Goal: Information Seeking & Learning: Learn about a topic

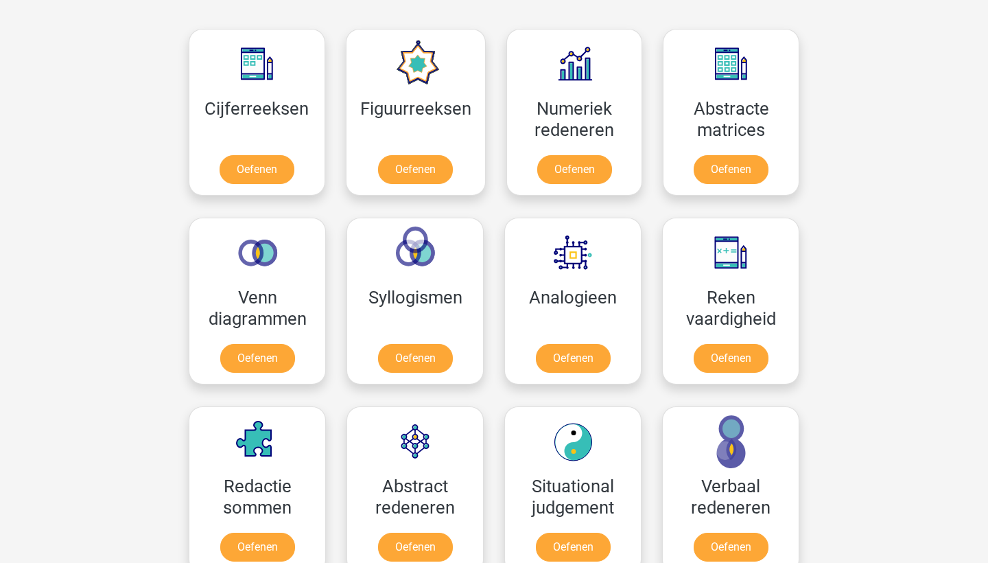
scroll to position [663, 0]
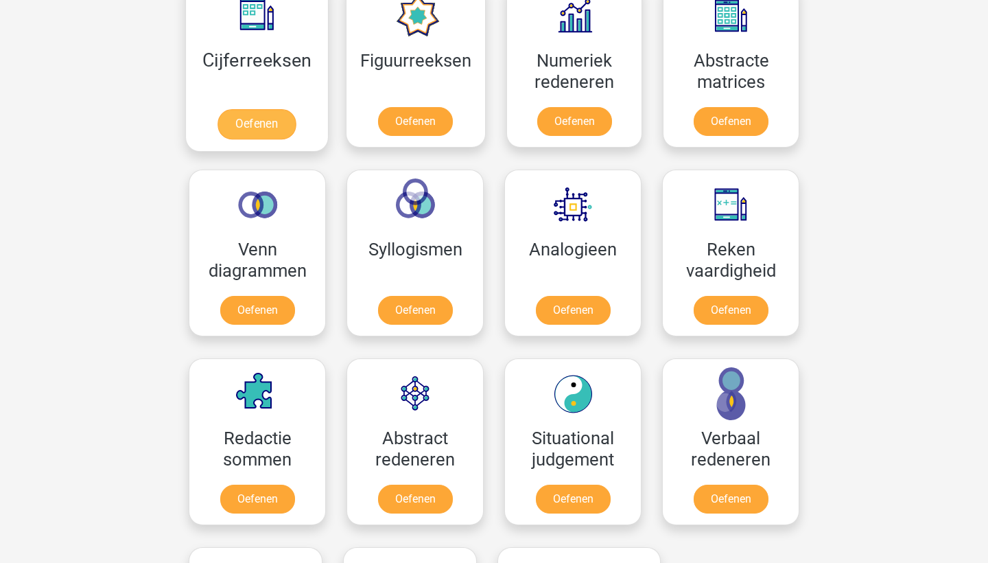
click at [258, 109] on link "Oefenen" at bounding box center [257, 124] width 78 height 30
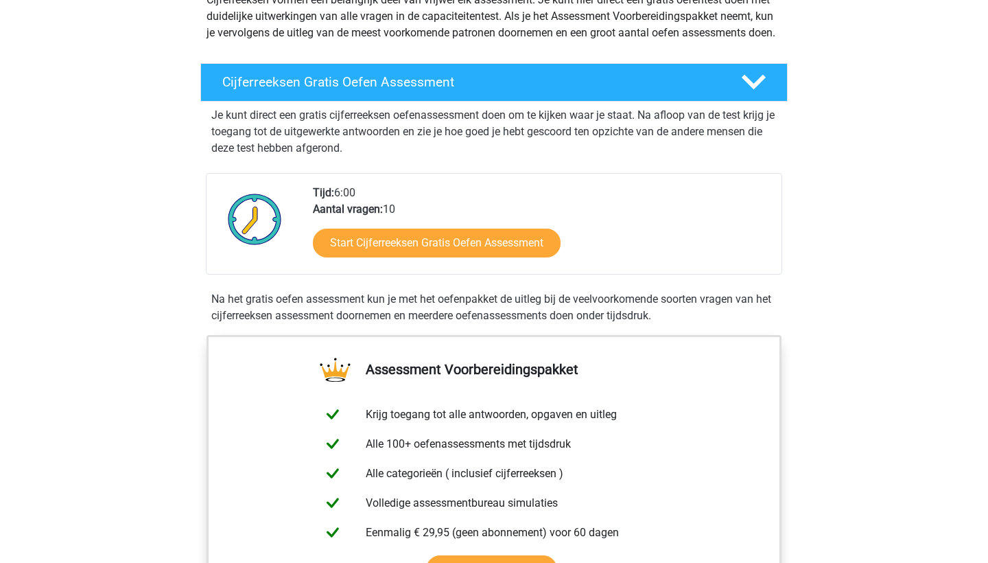
scroll to position [212, 0]
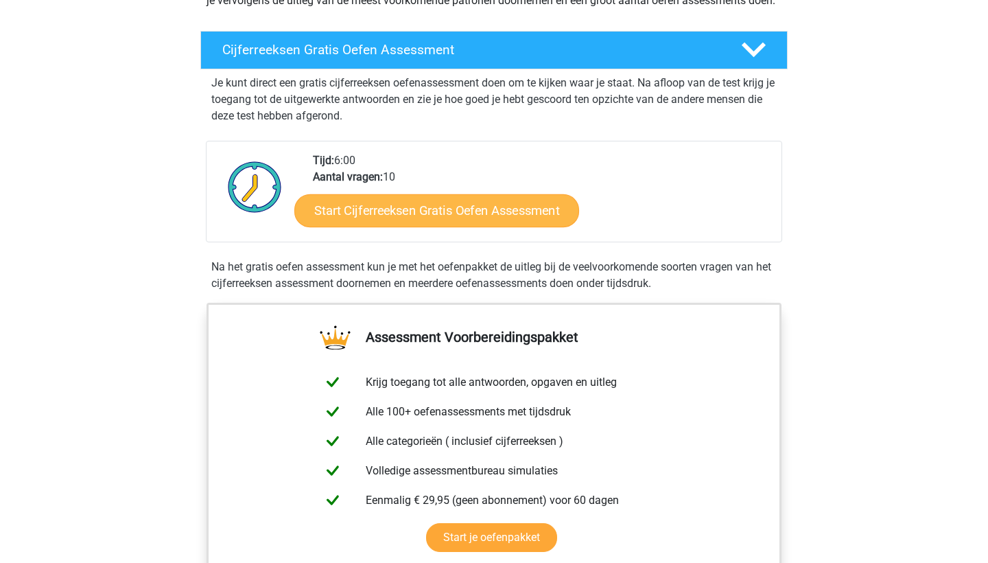
click at [400, 227] on link "Start Cijferreeksen Gratis Oefen Assessment" at bounding box center [436, 210] width 285 height 33
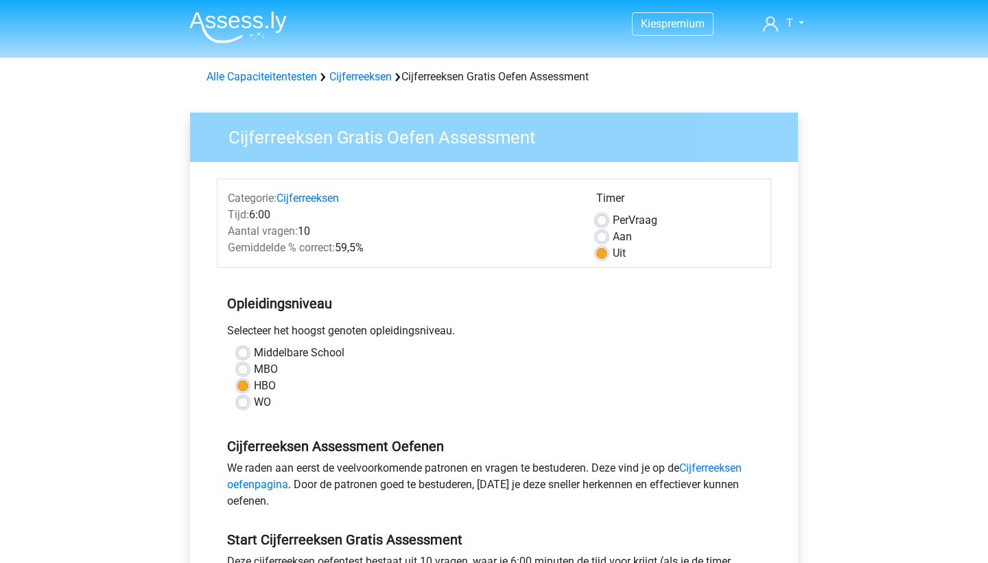
click at [256, 402] on label "WO" at bounding box center [262, 402] width 17 height 16
click at [248, 402] on input "WO" at bounding box center [242, 401] width 11 height 14
radio input "true"
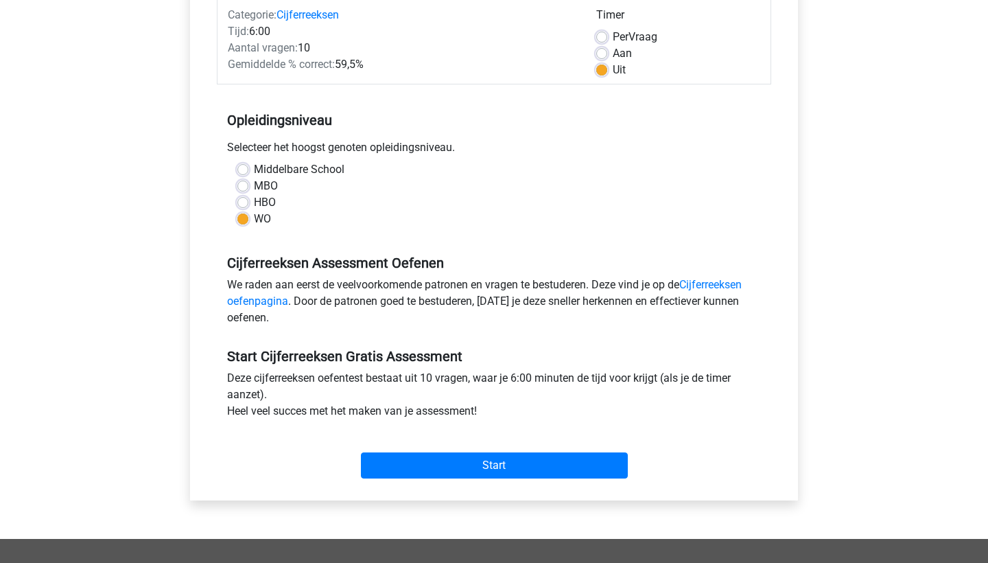
scroll to position [206, 0]
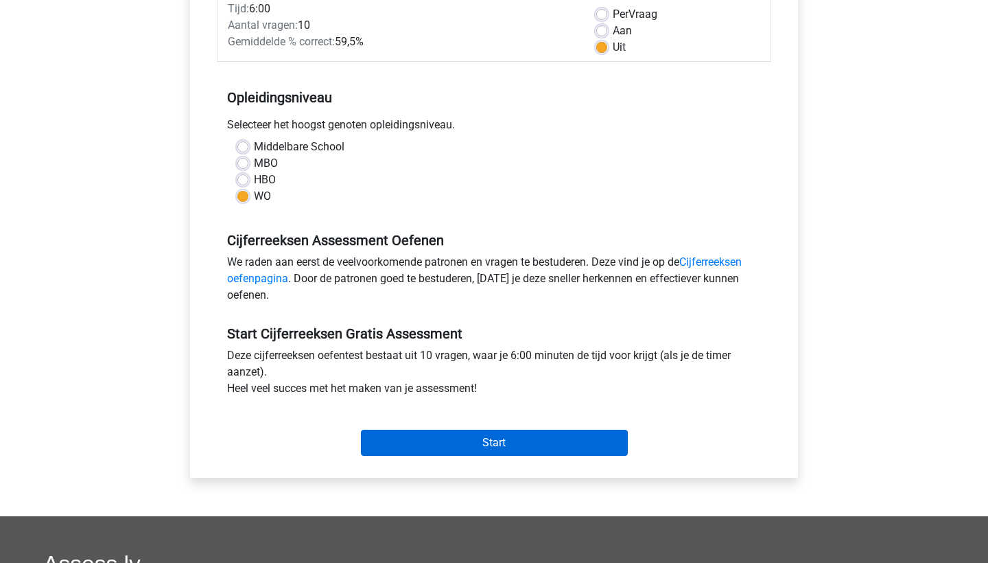
click at [381, 434] on input "Start" at bounding box center [494, 443] width 267 height 26
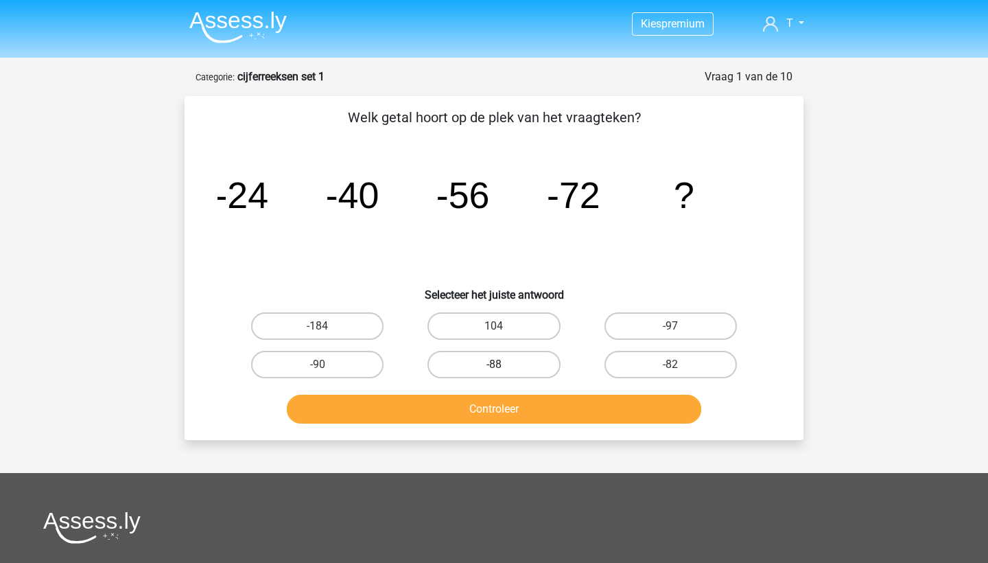
click at [493, 364] on label "-88" at bounding box center [494, 364] width 132 height 27
click at [494, 364] on input "-88" at bounding box center [498, 368] width 9 height 9
radio input "true"
click at [496, 410] on button "Controleer" at bounding box center [494, 409] width 415 height 29
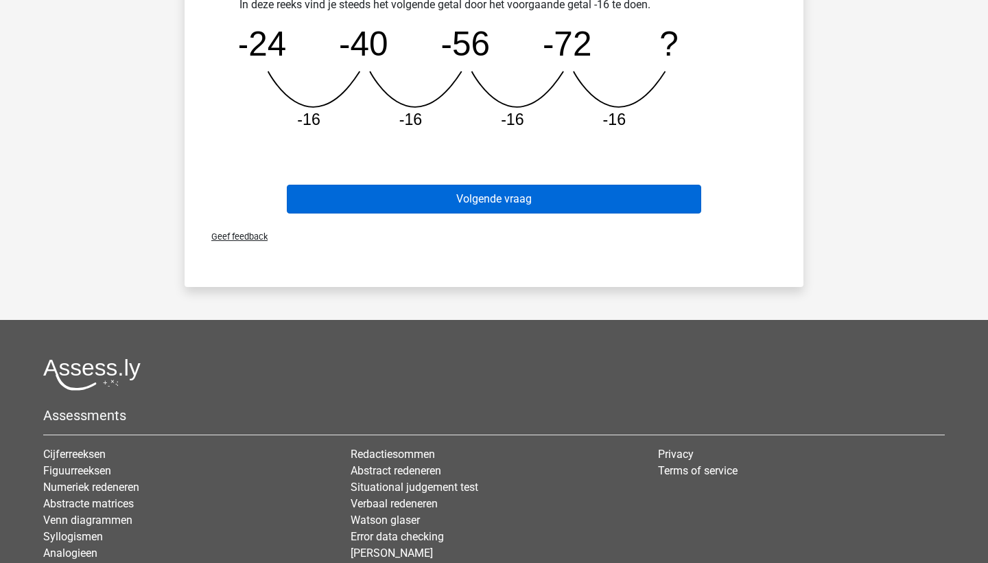
scroll to position [452, 0]
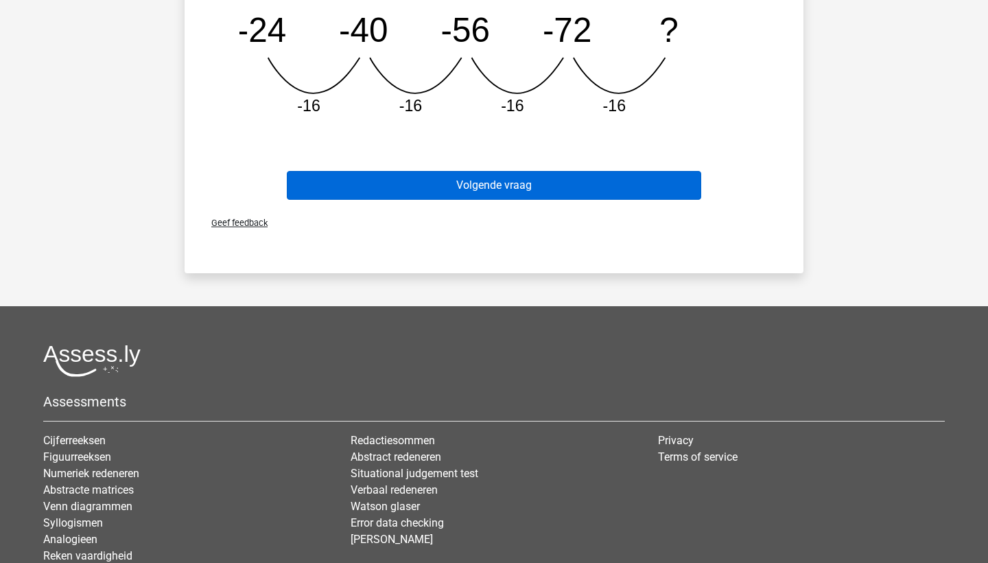
click at [519, 178] on button "Volgende vraag" at bounding box center [494, 185] width 415 height 29
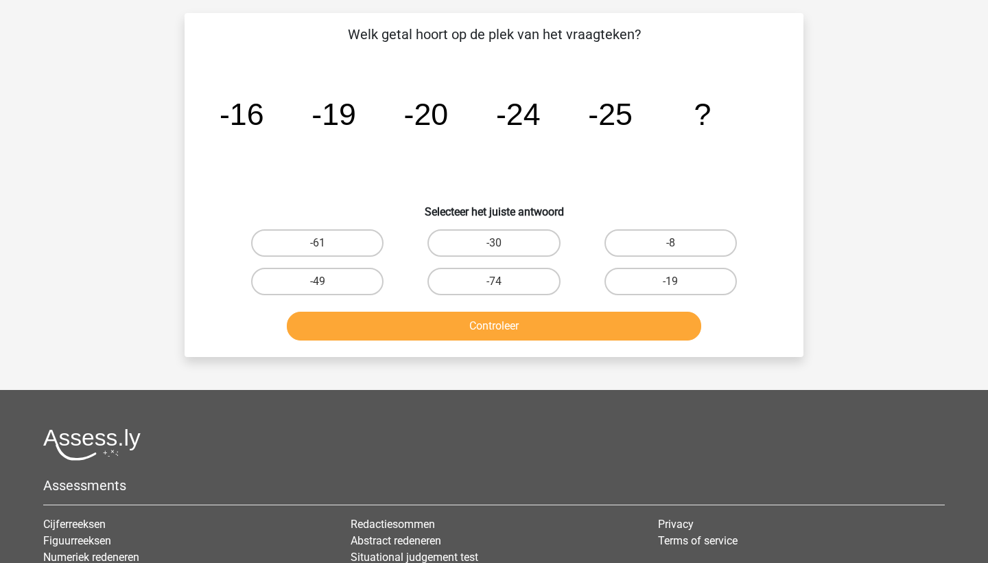
scroll to position [69, 0]
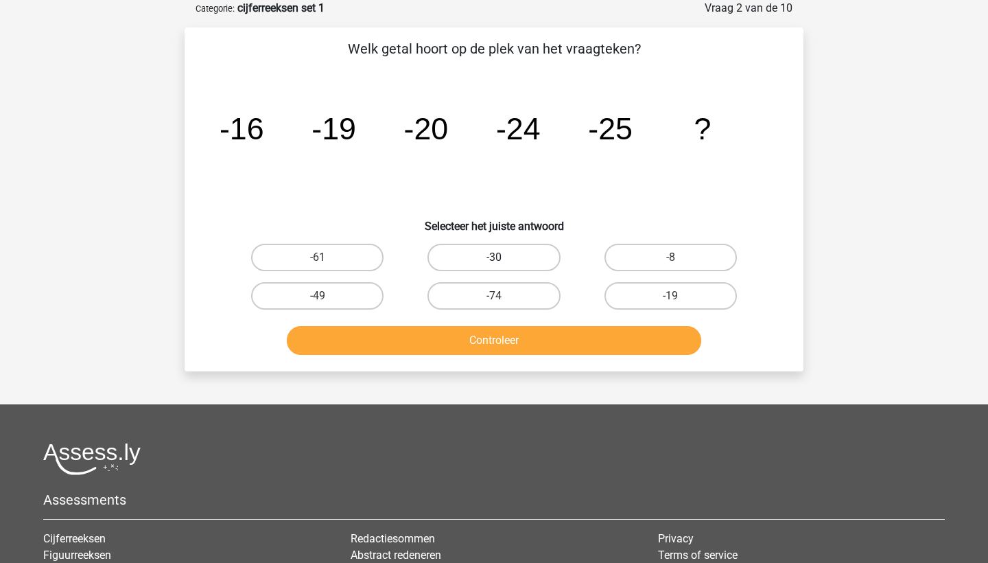
click at [459, 253] on label "-30" at bounding box center [494, 257] width 132 height 27
click at [494, 257] on input "-30" at bounding box center [498, 261] width 9 height 9
radio input "true"
click at [445, 335] on button "Controleer" at bounding box center [494, 340] width 415 height 29
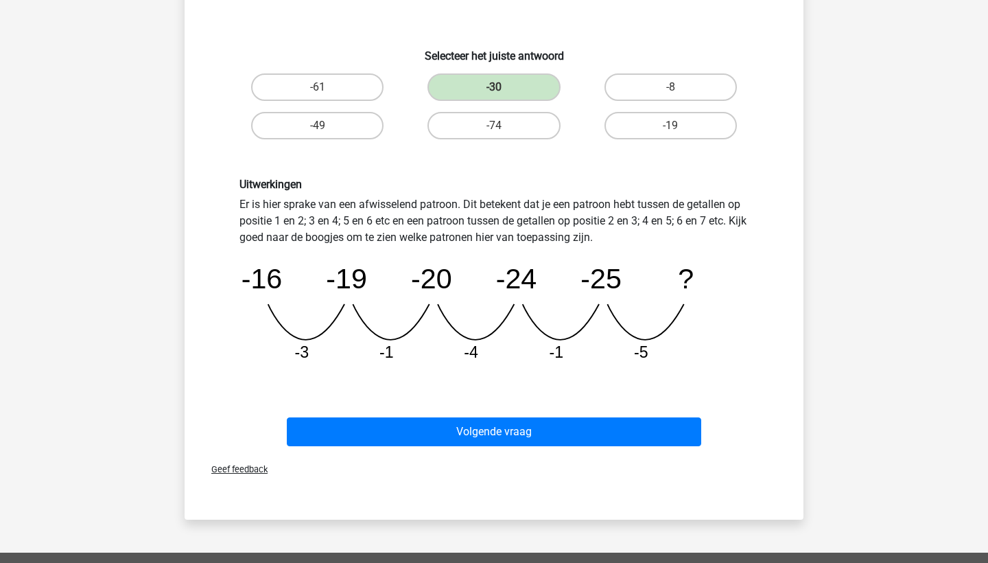
scroll to position [336, 0]
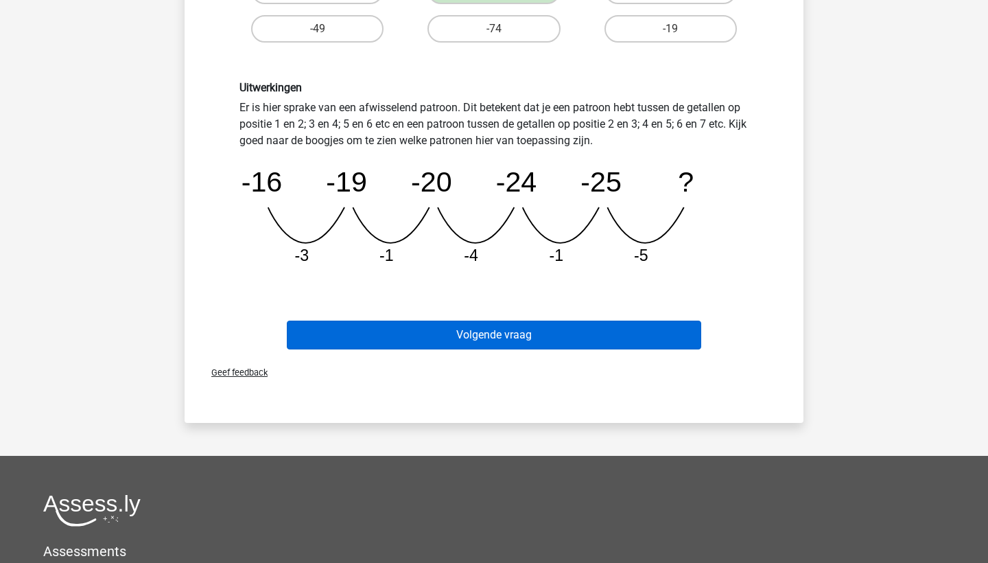
click at [537, 334] on button "Volgende vraag" at bounding box center [494, 335] width 415 height 29
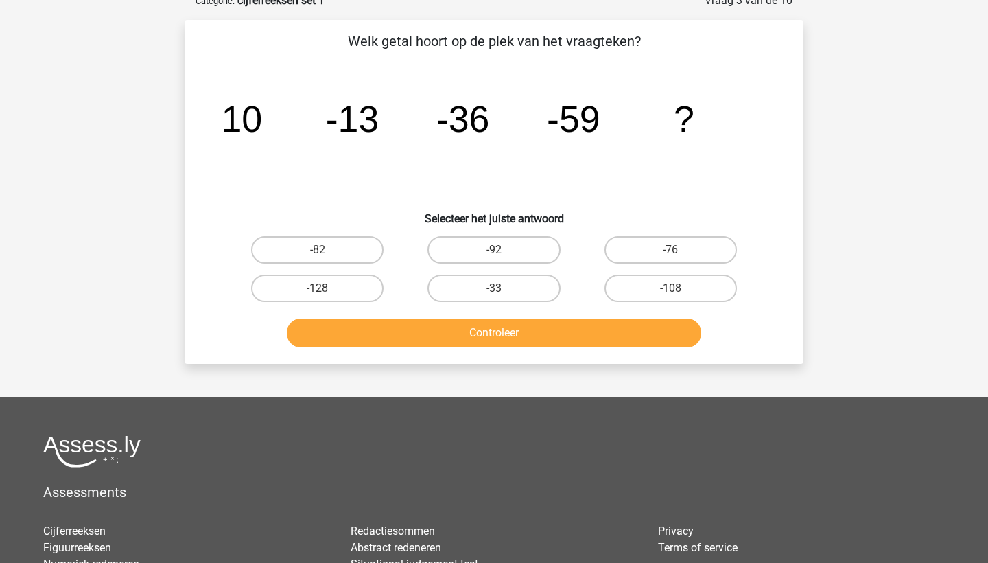
scroll to position [69, 0]
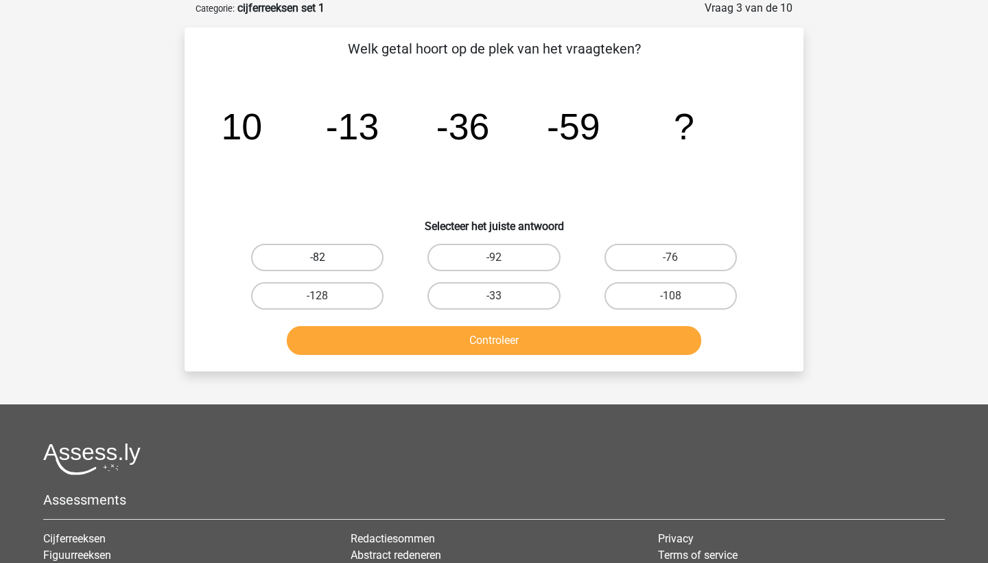
click at [294, 266] on label "-82" at bounding box center [317, 257] width 132 height 27
click at [318, 266] on input "-82" at bounding box center [322, 261] width 9 height 9
radio input "true"
click at [349, 337] on button "Controleer" at bounding box center [494, 340] width 415 height 29
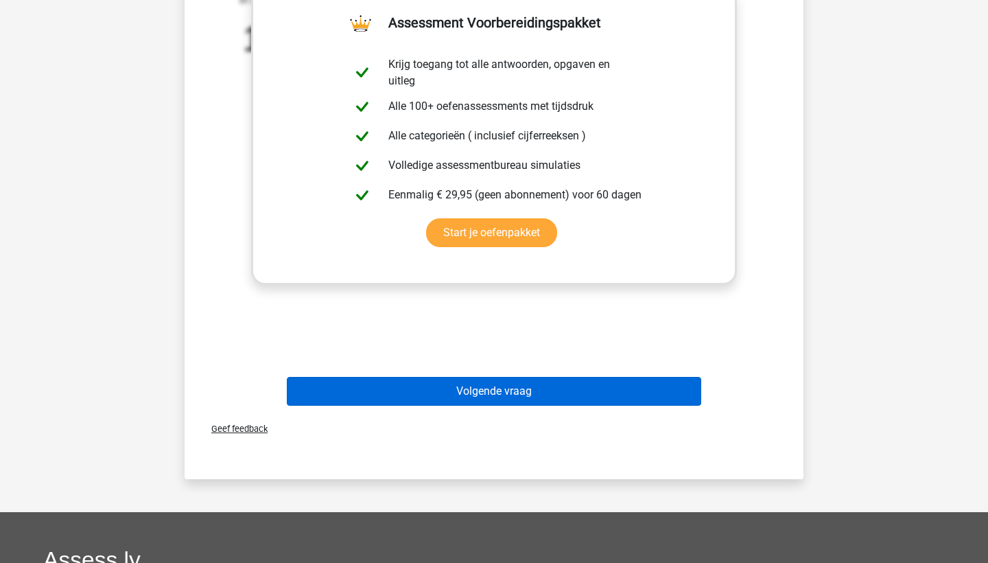
click at [534, 394] on button "Volgende vraag" at bounding box center [494, 391] width 415 height 29
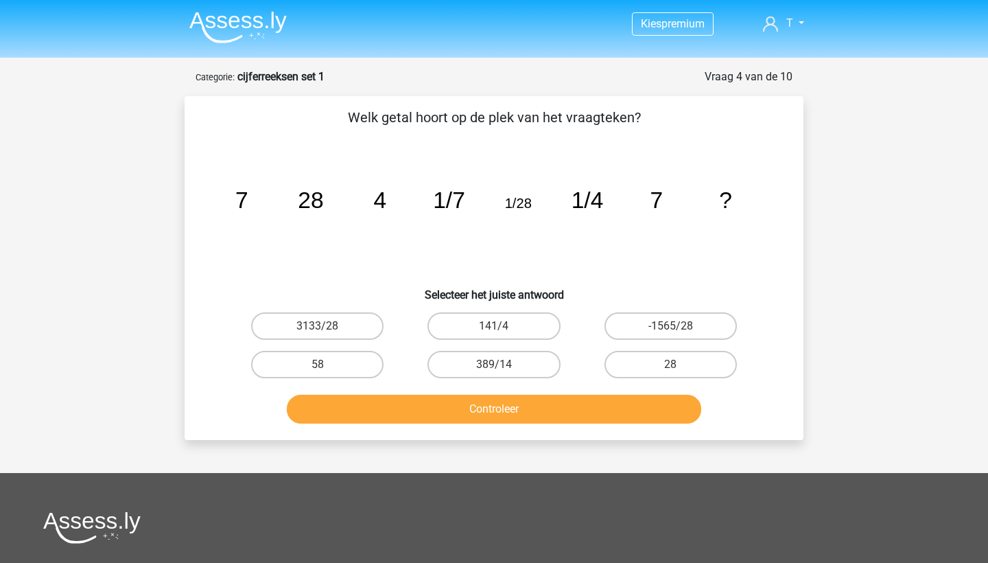
scroll to position [0, 0]
click at [649, 356] on label "28" at bounding box center [671, 364] width 132 height 27
click at [671, 364] on input "28" at bounding box center [675, 368] width 9 height 9
radio input "true"
click at [609, 417] on button "Controleer" at bounding box center [494, 409] width 415 height 29
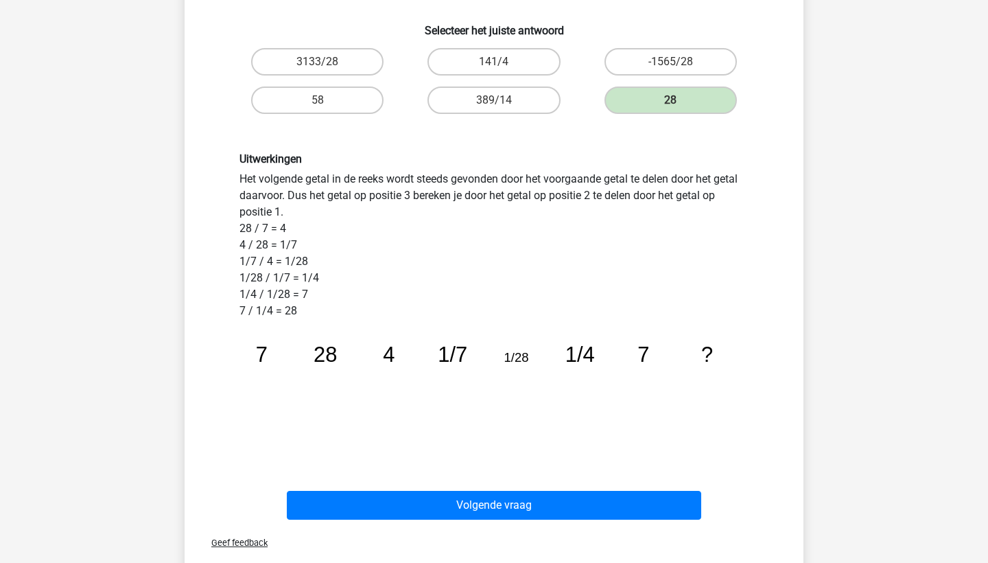
scroll to position [273, 0]
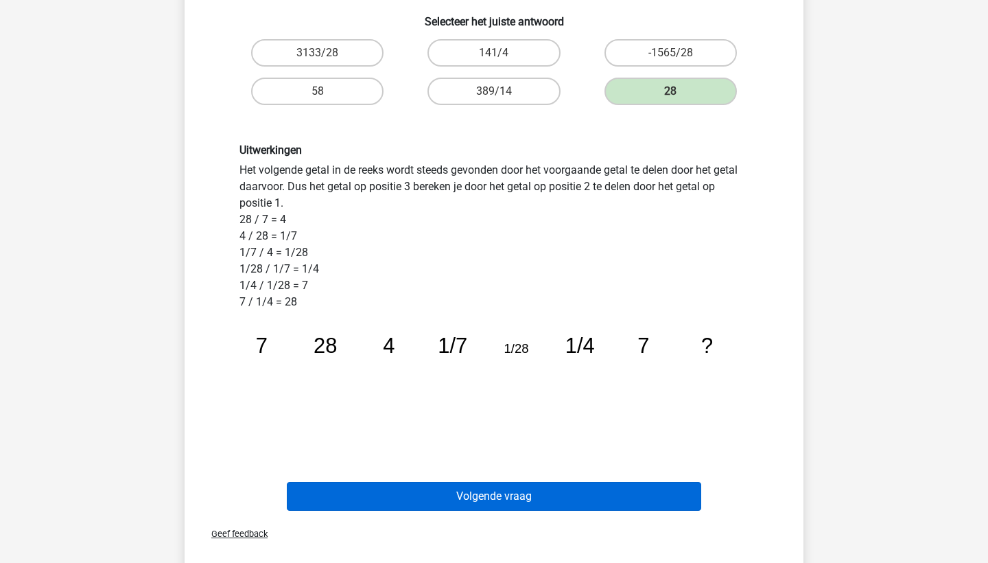
click at [559, 490] on button "Volgende vraag" at bounding box center [494, 496] width 415 height 29
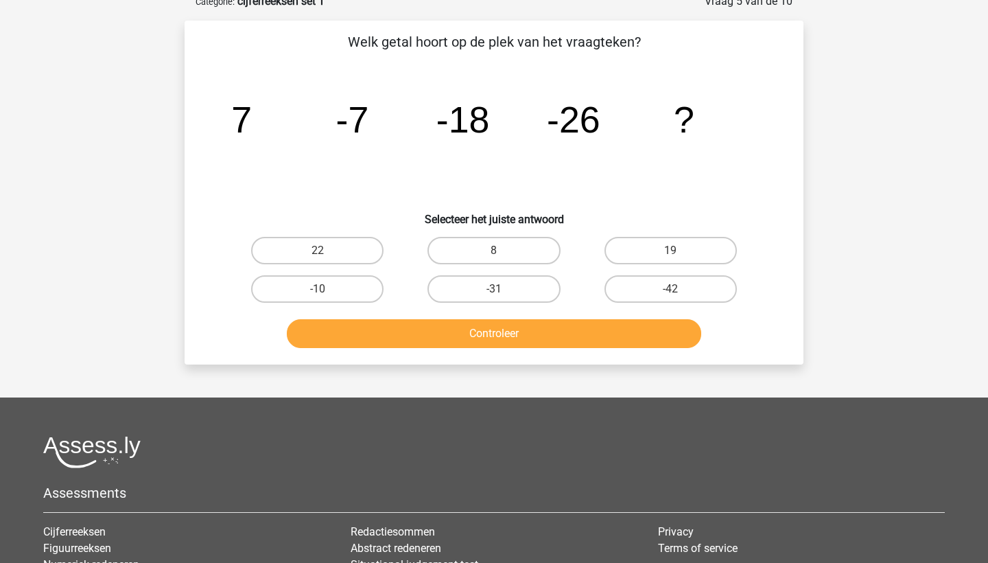
scroll to position [69, 0]
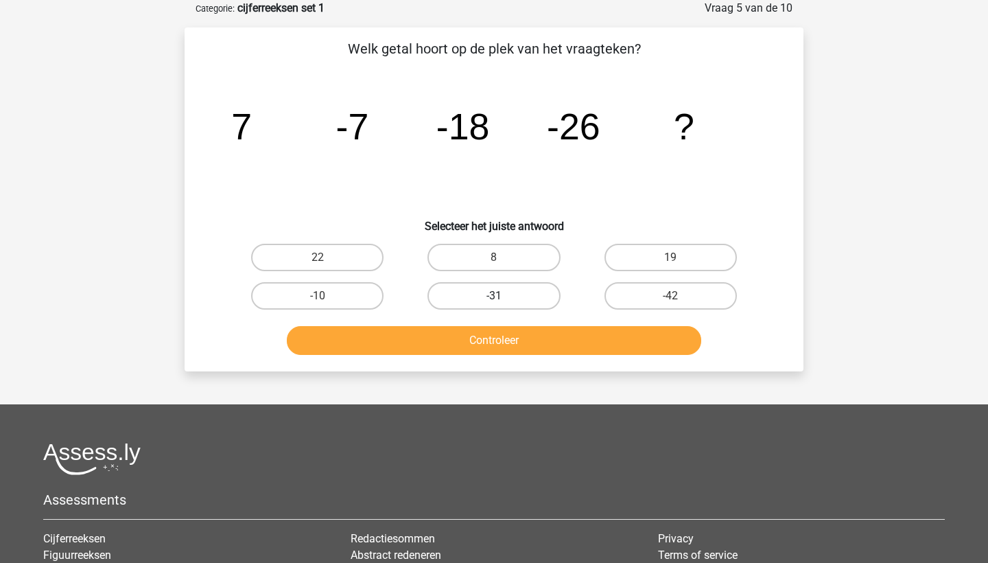
click at [531, 294] on label "-31" at bounding box center [494, 295] width 132 height 27
click at [503, 296] on input "-31" at bounding box center [498, 300] width 9 height 9
radio input "true"
click at [515, 343] on button "Controleer" at bounding box center [494, 340] width 415 height 29
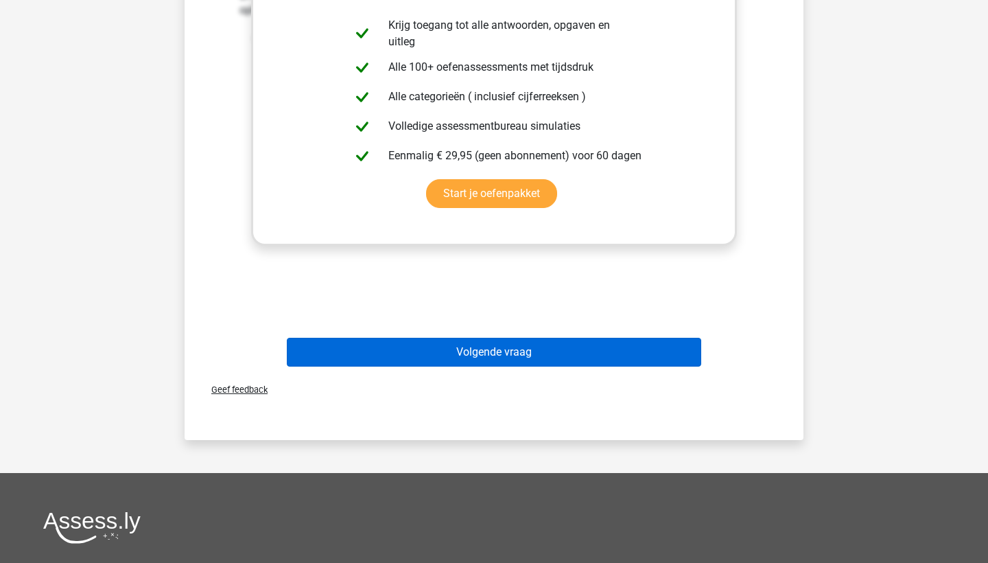
click at [564, 346] on button "Volgende vraag" at bounding box center [494, 352] width 415 height 29
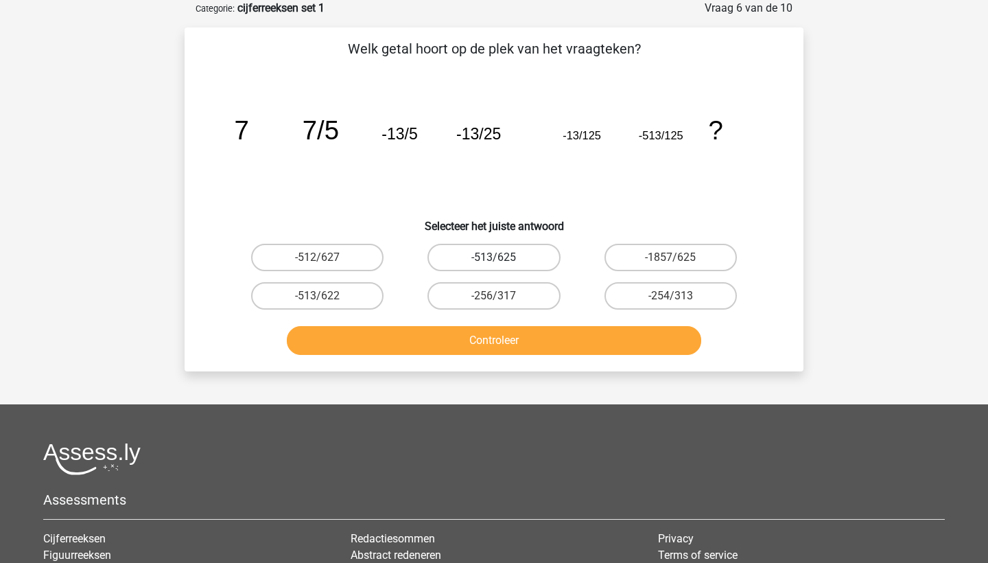
click at [498, 255] on label "-513/625" at bounding box center [494, 257] width 132 height 27
click at [498, 257] on input "-513/625" at bounding box center [498, 261] width 9 height 9
radio input "true"
click at [544, 349] on button "Controleer" at bounding box center [494, 340] width 415 height 29
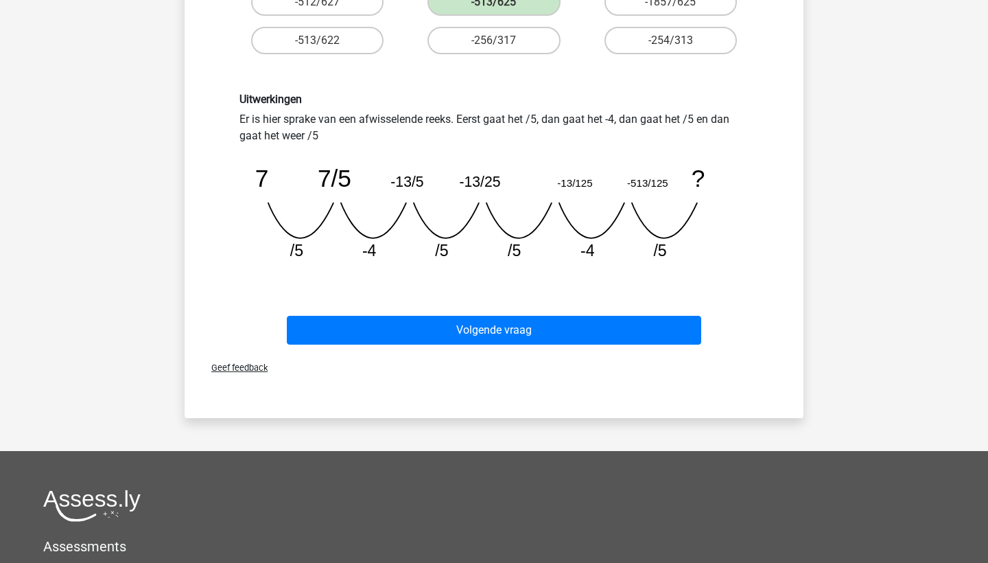
scroll to position [326, 0]
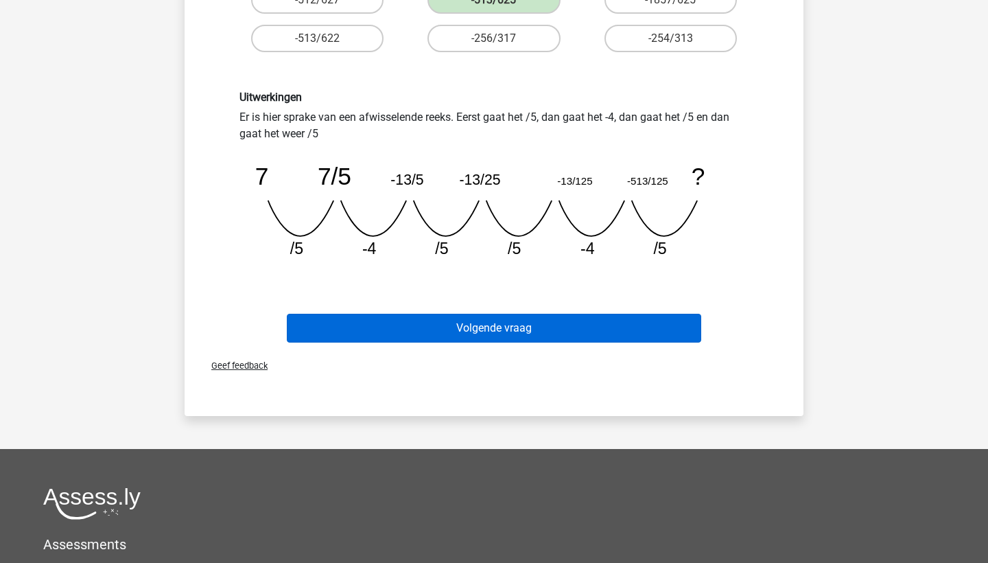
click at [509, 321] on button "Volgende vraag" at bounding box center [494, 328] width 415 height 29
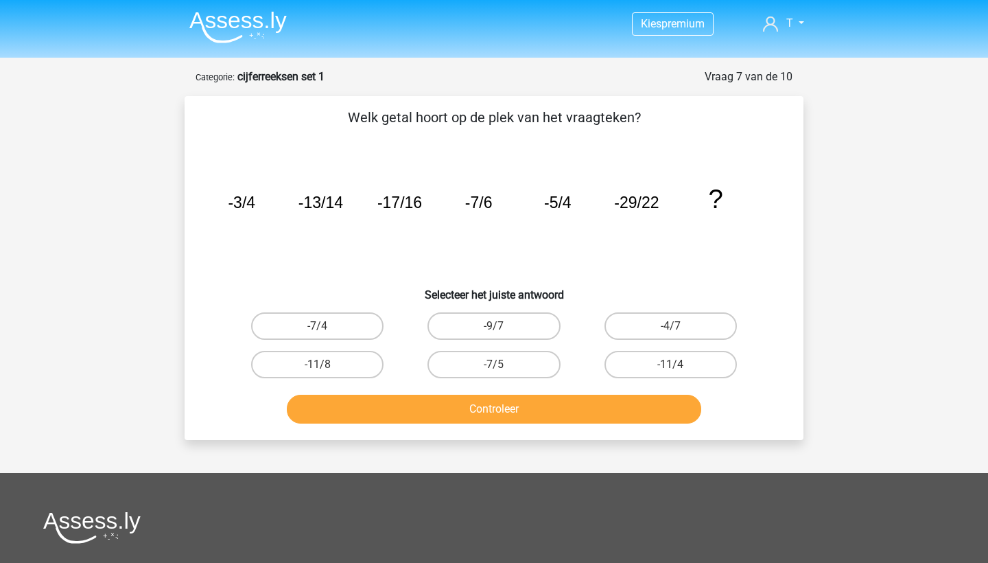
scroll to position [0, 0]
click at [338, 354] on label "-11/8" at bounding box center [317, 364] width 132 height 27
click at [327, 364] on input "-11/8" at bounding box center [322, 368] width 9 height 9
radio input "true"
click at [351, 420] on button "Controleer" at bounding box center [494, 409] width 415 height 29
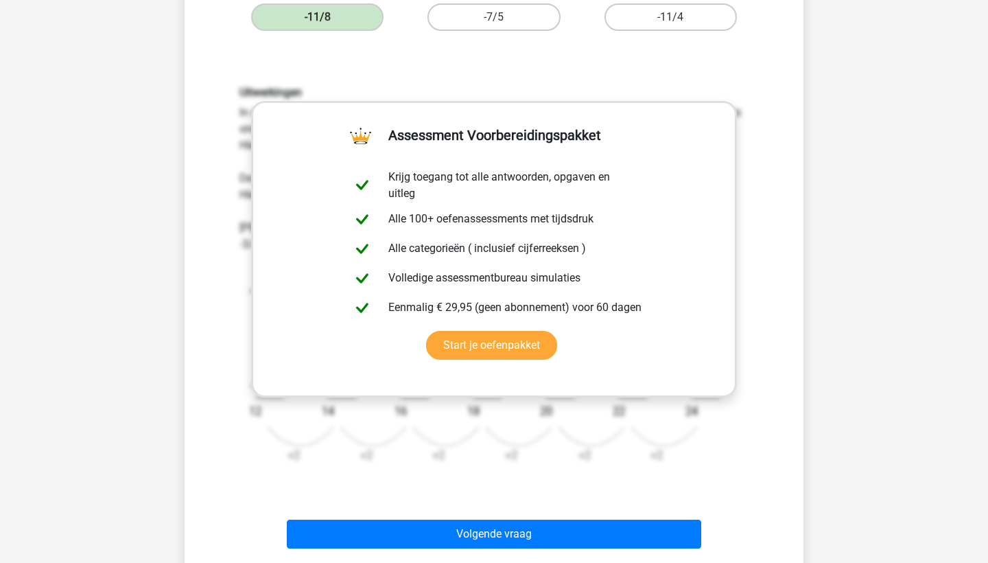
scroll to position [504, 0]
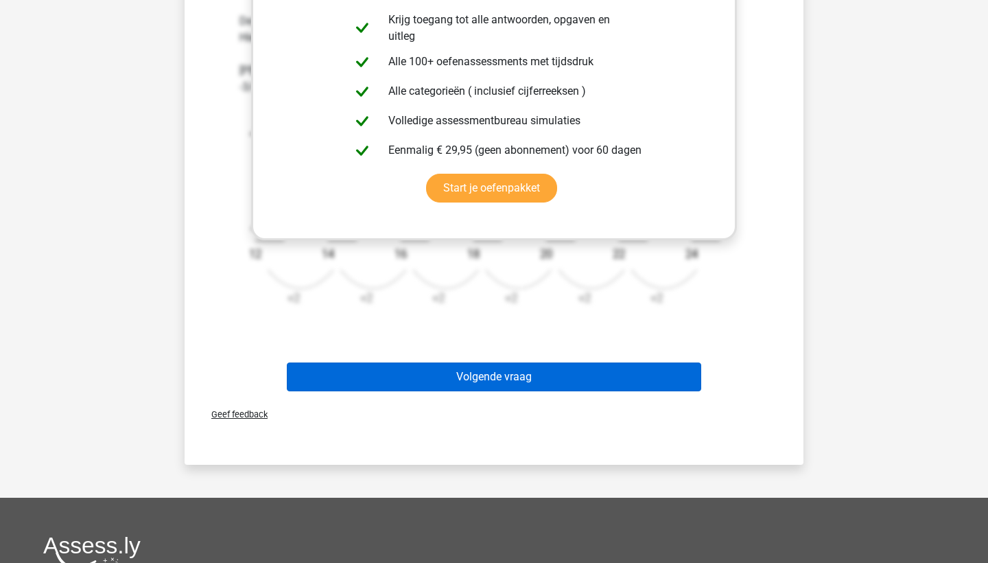
click at [535, 370] on button "Volgende vraag" at bounding box center [494, 376] width 415 height 29
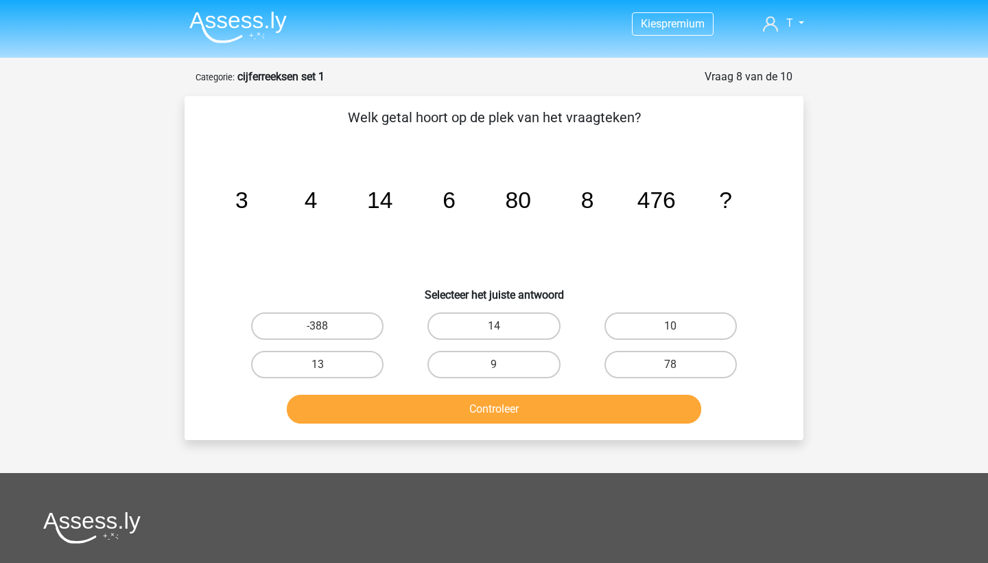
scroll to position [0, 0]
click at [673, 355] on label "78" at bounding box center [671, 364] width 132 height 27
click at [673, 364] on input "78" at bounding box center [675, 368] width 9 height 9
radio input "true"
click at [494, 397] on button "Controleer" at bounding box center [494, 409] width 415 height 29
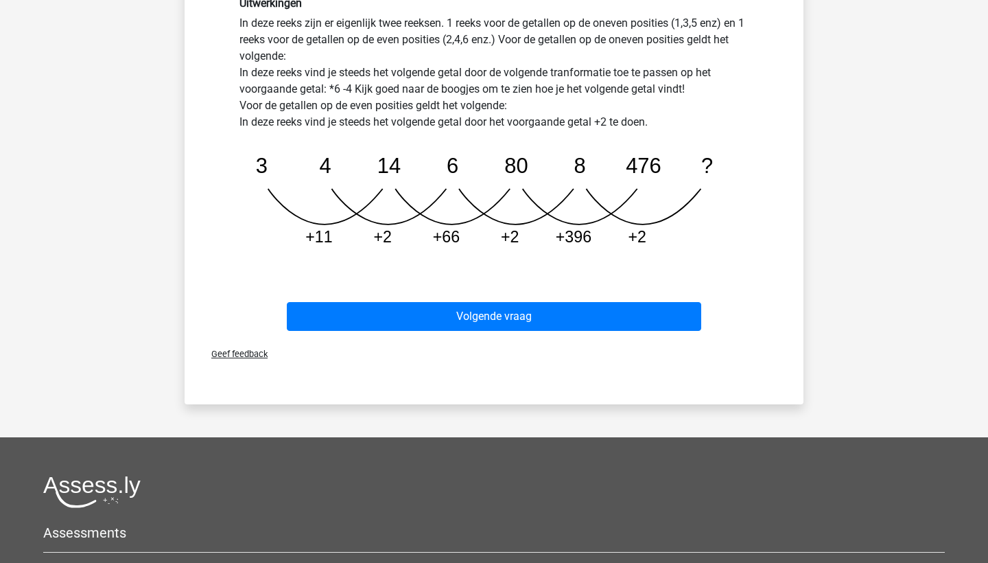
scroll to position [520, 0]
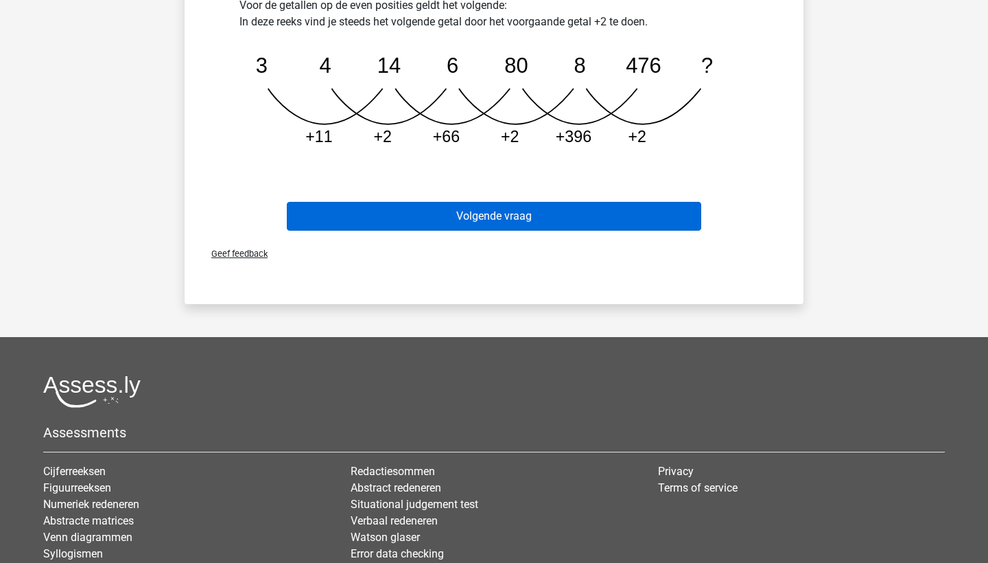
click at [518, 207] on button "Volgende vraag" at bounding box center [494, 216] width 415 height 29
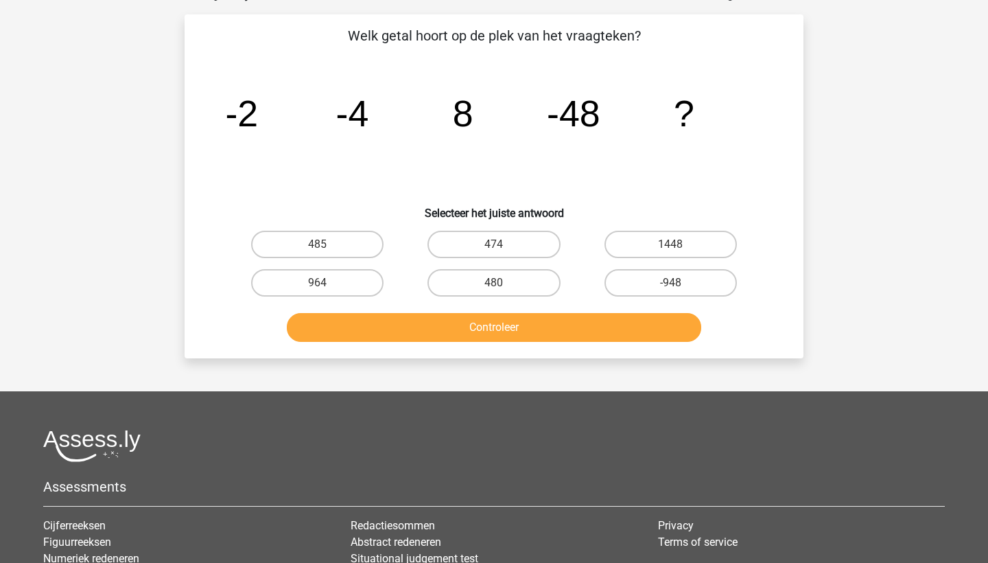
scroll to position [69, 0]
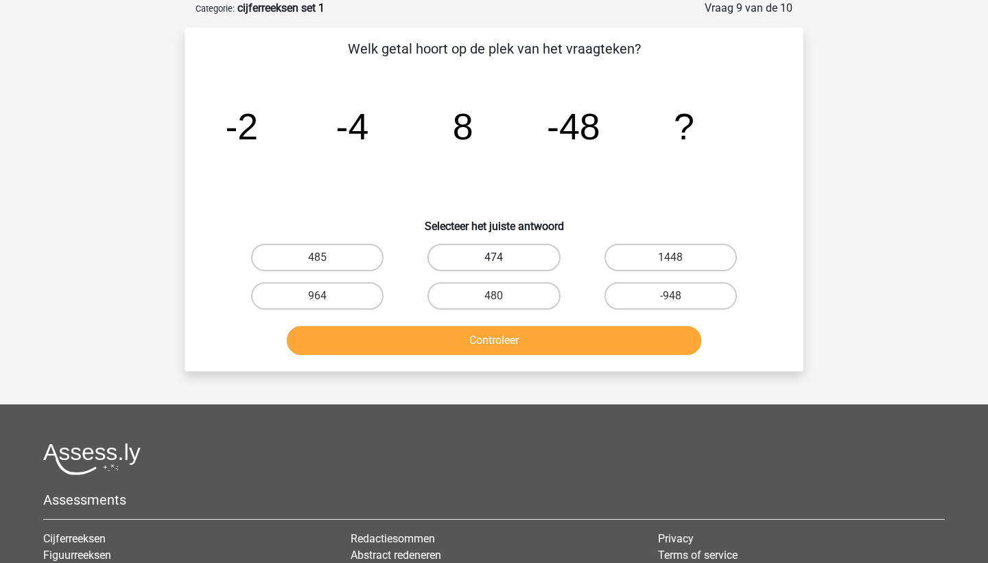
click at [476, 250] on label "474" at bounding box center [494, 257] width 132 height 27
click at [494, 257] on input "474" at bounding box center [498, 261] width 9 height 9
radio input "true"
click at [531, 328] on button "Controleer" at bounding box center [494, 340] width 415 height 29
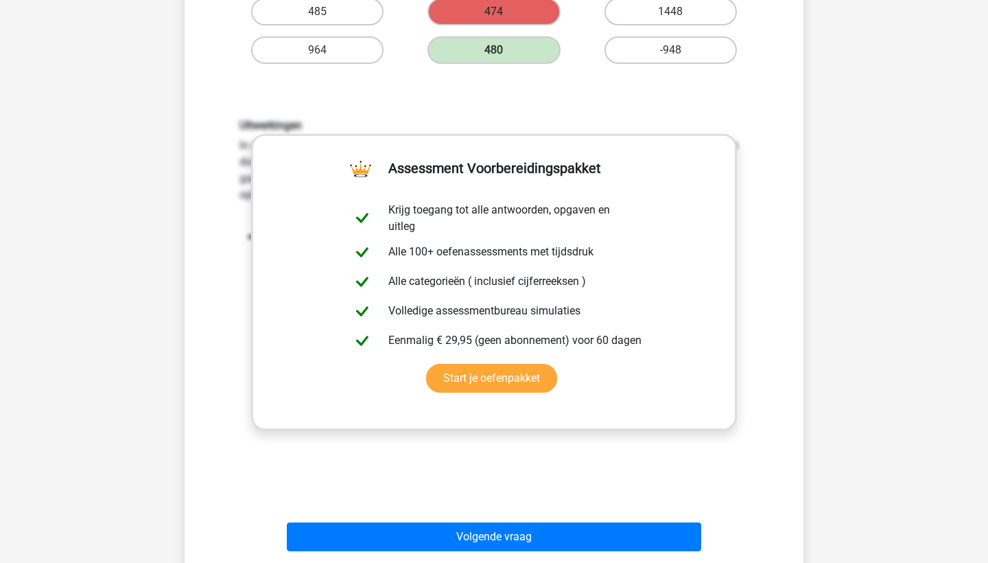
scroll to position [343, 0]
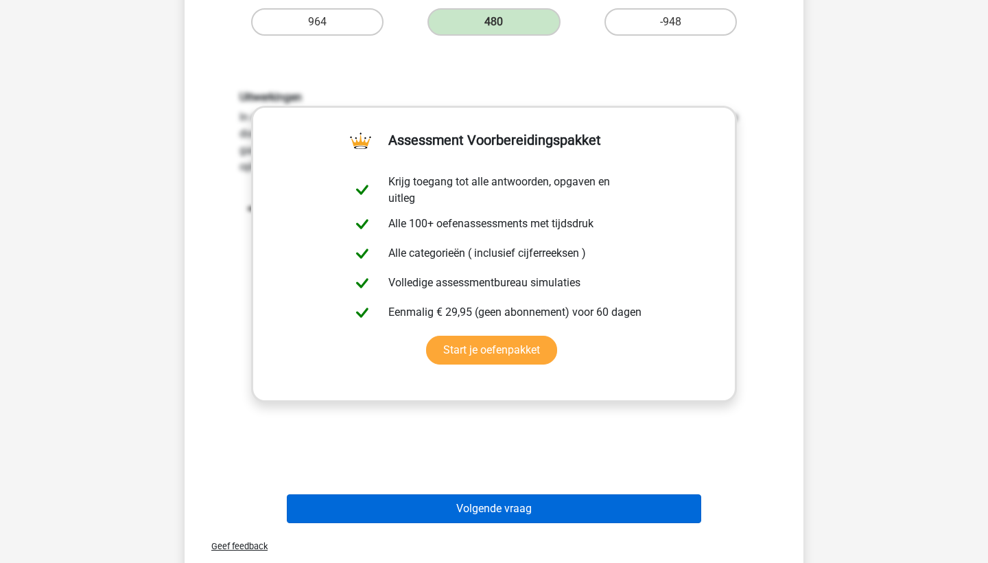
click at [489, 496] on button "Volgende vraag" at bounding box center [494, 508] width 415 height 29
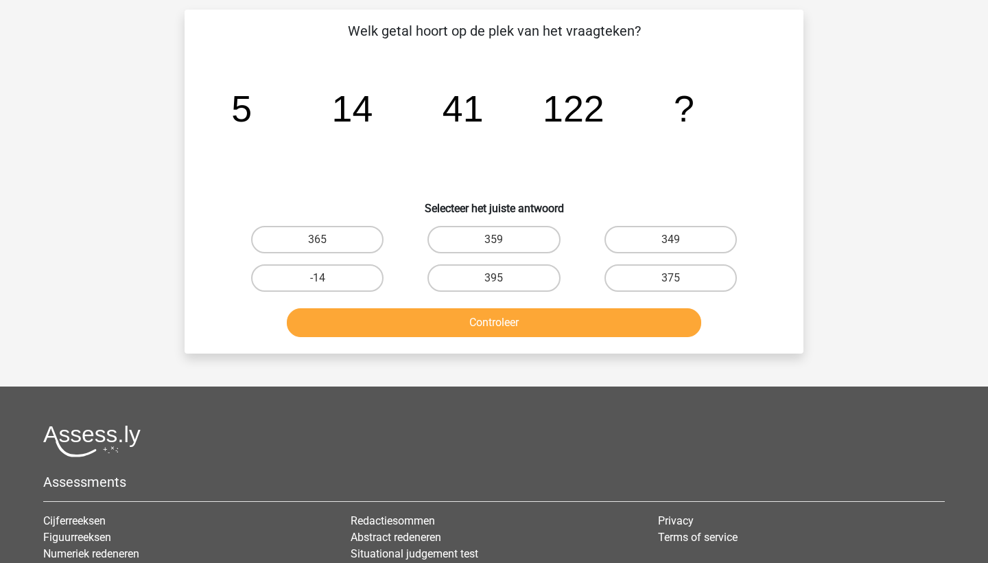
scroll to position [69, 0]
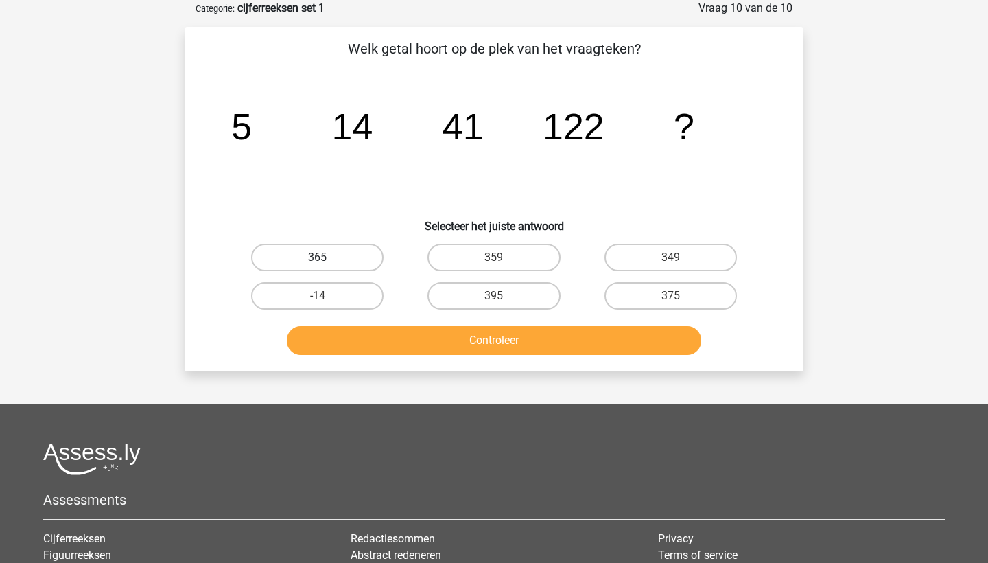
click at [295, 244] on label "365" at bounding box center [317, 257] width 132 height 27
click at [318, 257] on input "365" at bounding box center [322, 261] width 9 height 9
radio input "true"
click at [377, 321] on div "Controleer" at bounding box center [494, 337] width 575 height 45
click at [377, 327] on button "Controleer" at bounding box center [494, 340] width 415 height 29
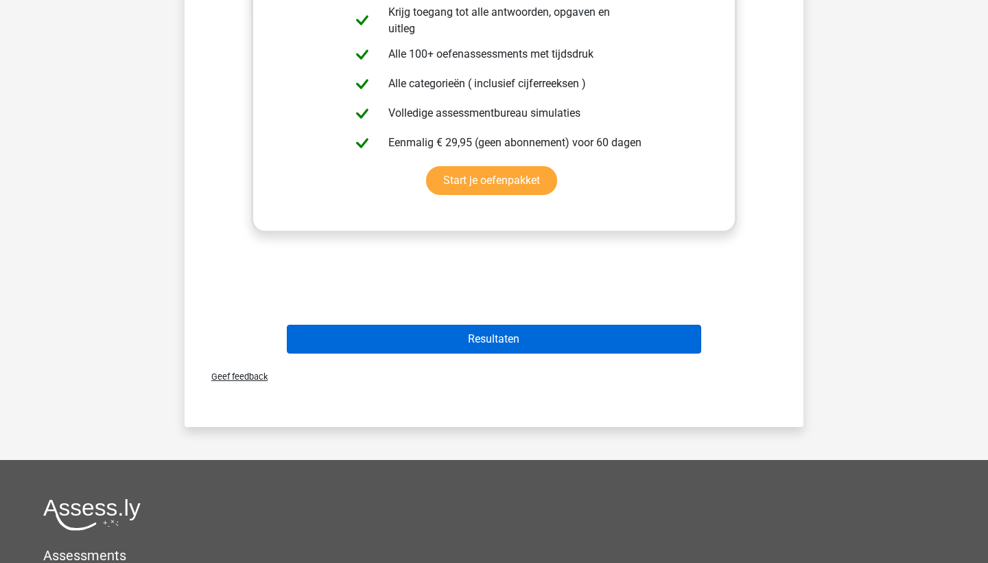
scroll to position [559, 0]
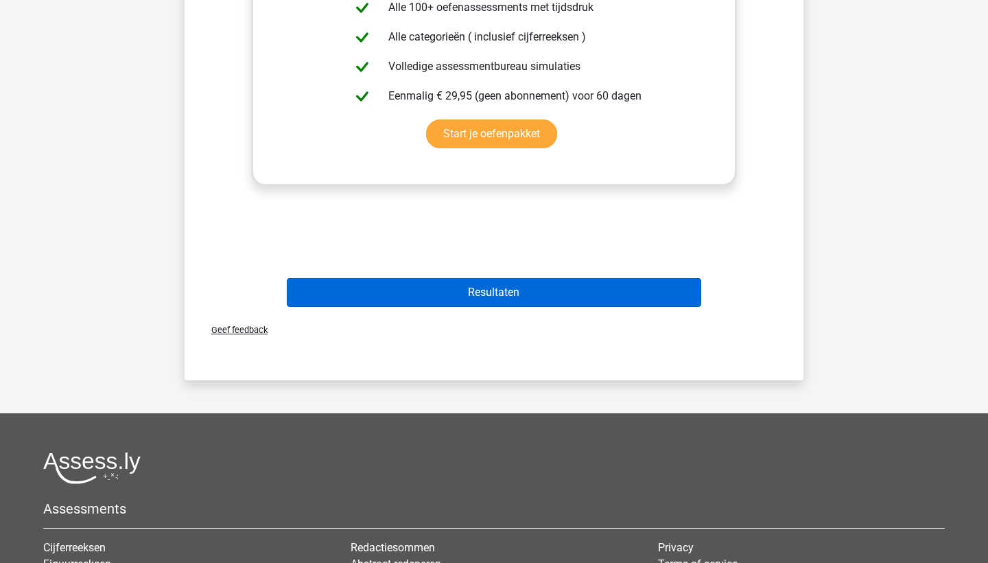
click at [455, 286] on button "Resultaten" at bounding box center [494, 292] width 415 height 29
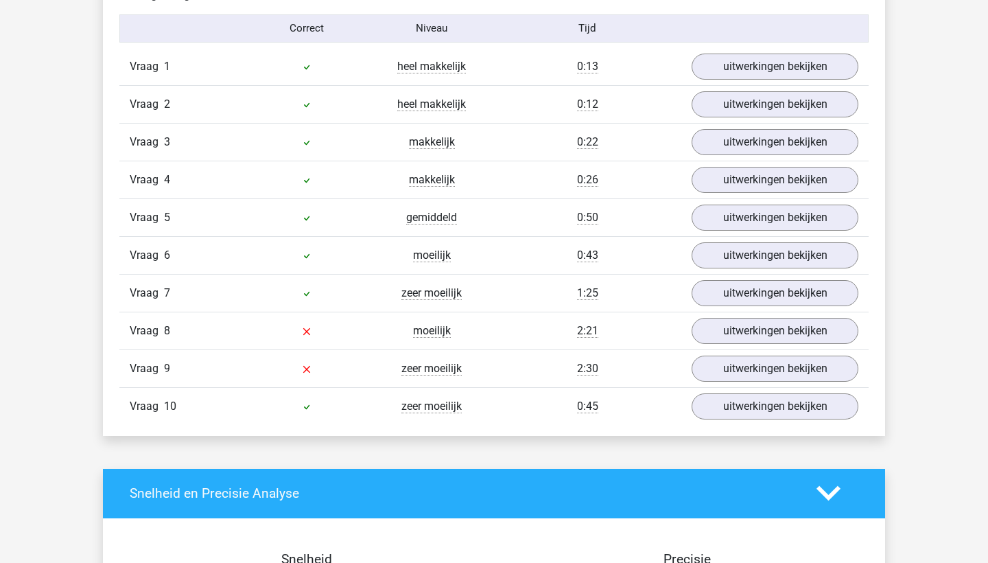
scroll to position [1137, 0]
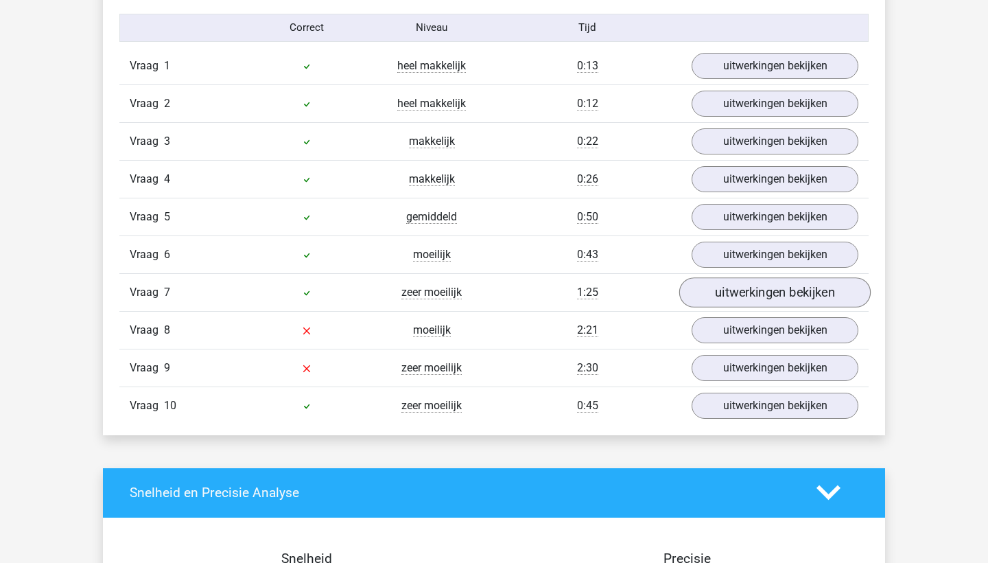
click at [707, 295] on link "uitwerkingen bekijken" at bounding box center [775, 292] width 191 height 30
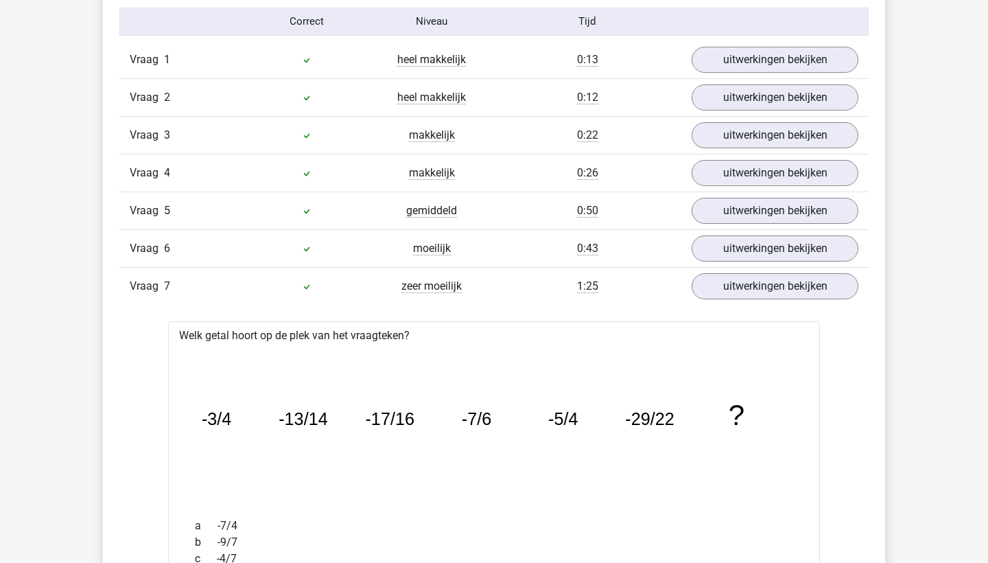
scroll to position [1128, 0]
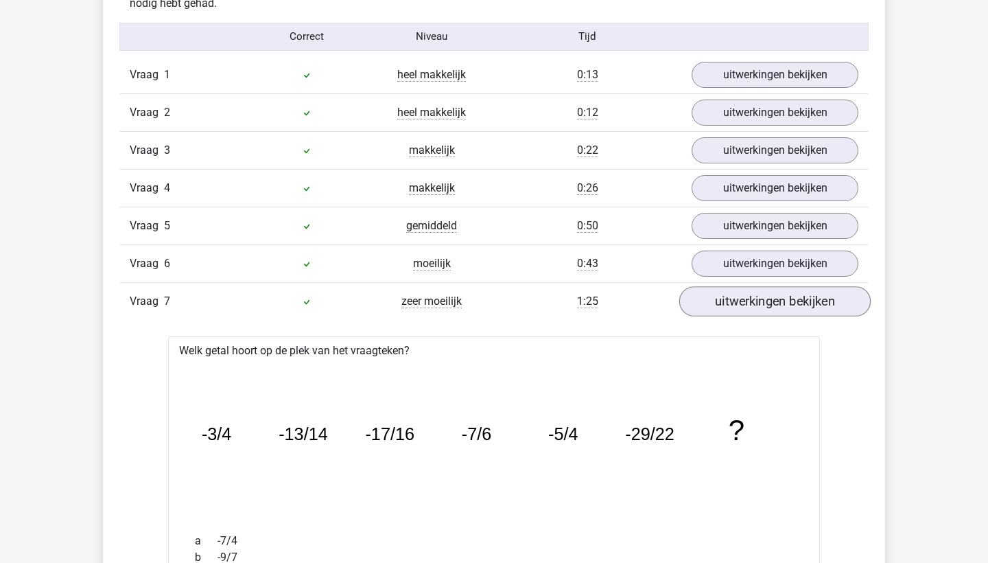
click at [713, 303] on link "uitwerkingen bekijken" at bounding box center [775, 301] width 191 height 30
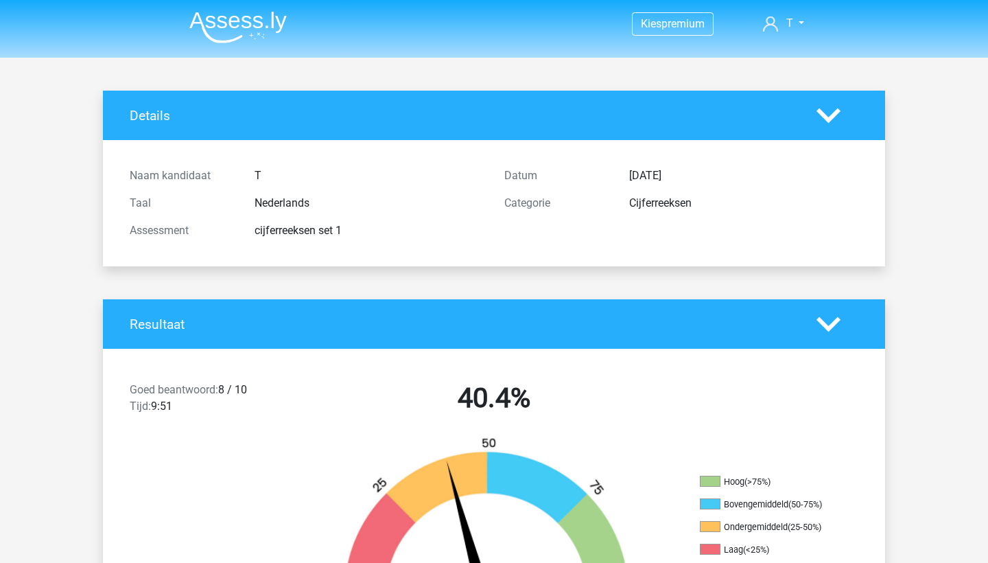
scroll to position [0, 0]
